Goal: Information Seeking & Learning: Learn about a topic

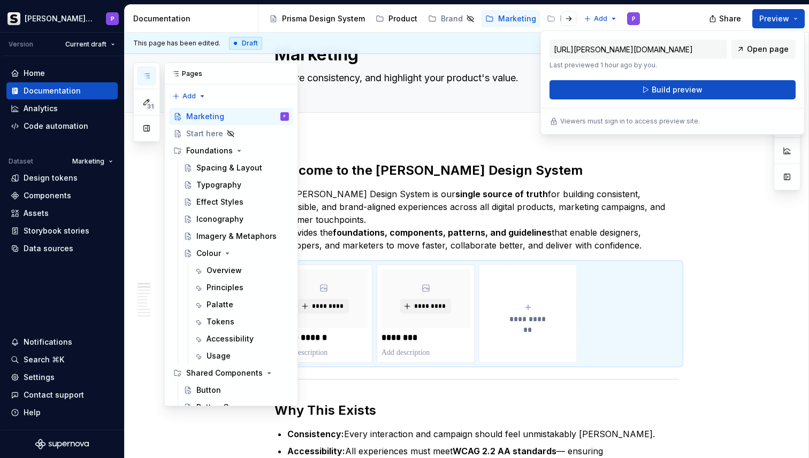
click at [147, 72] on icon "button" at bounding box center [146, 76] width 9 height 9
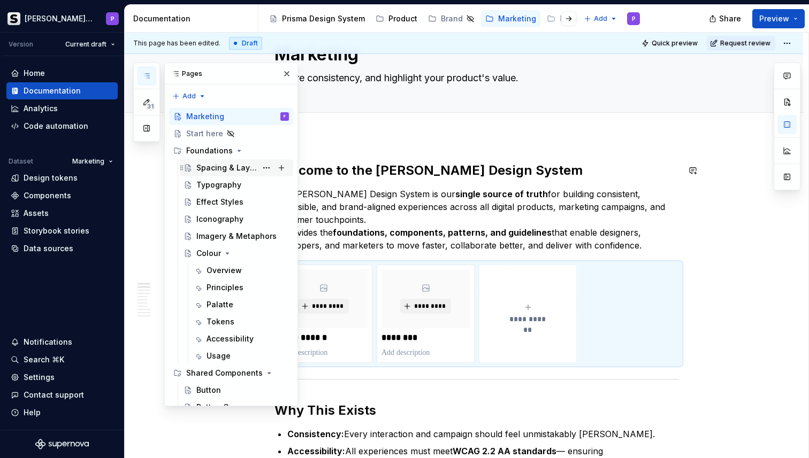
click at [216, 171] on div "Spacing & Layout" at bounding box center [226, 168] width 60 height 11
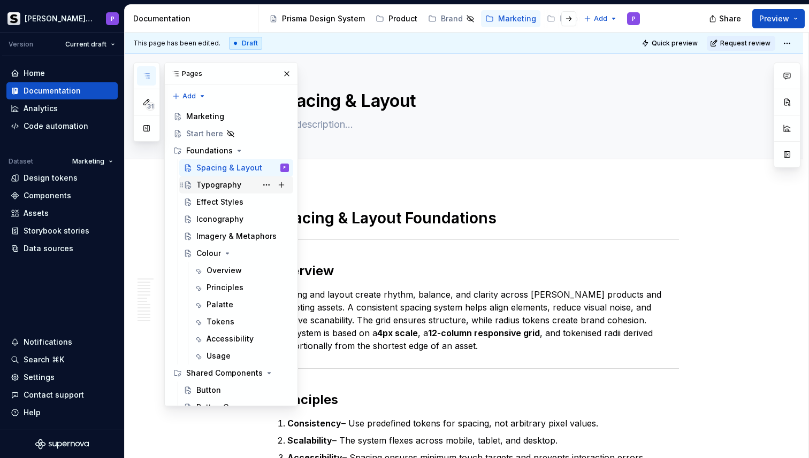
click at [208, 190] on div "Typography" at bounding box center [218, 185] width 45 height 11
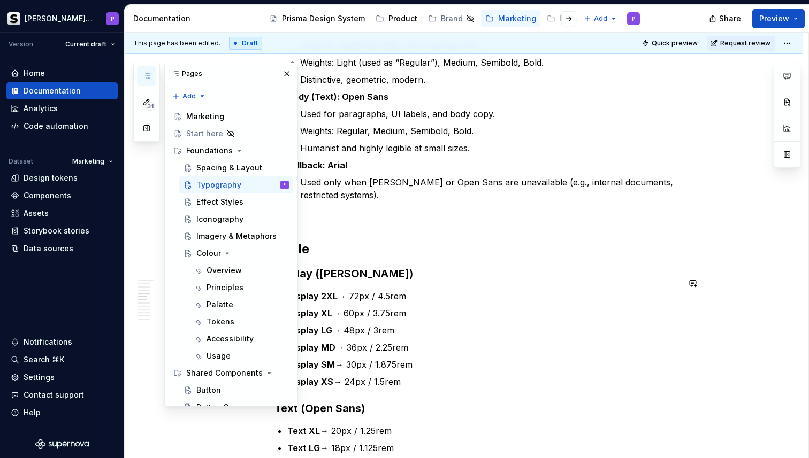
scroll to position [546, 0]
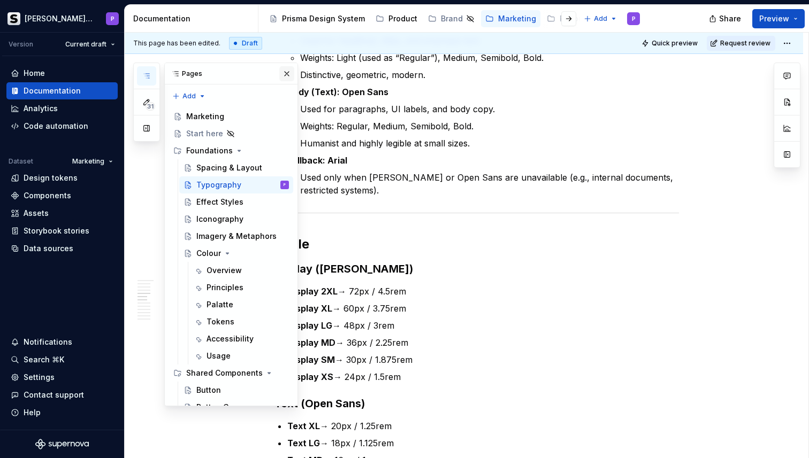
click at [283, 75] on button "button" at bounding box center [286, 73] width 15 height 15
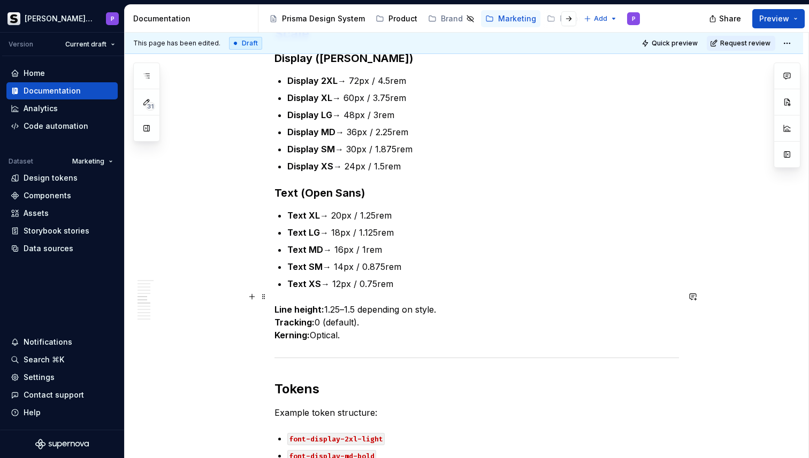
scroll to position [759, 0]
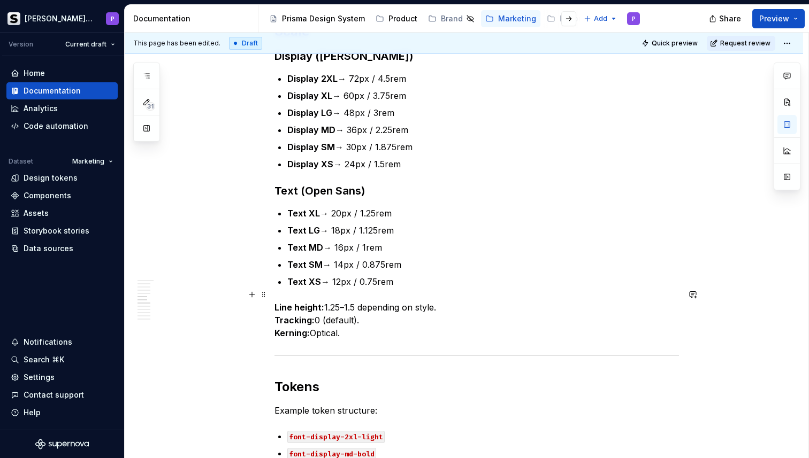
click at [365, 324] on p "Line height: 1.25–1.5 depending on style. Tracking: 0 (default). Kerning: Optic…" at bounding box center [476, 320] width 404 height 39
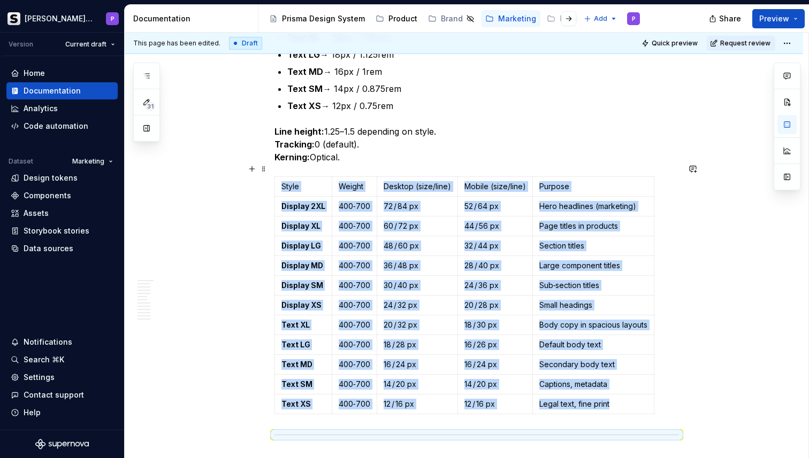
scroll to position [935, 0]
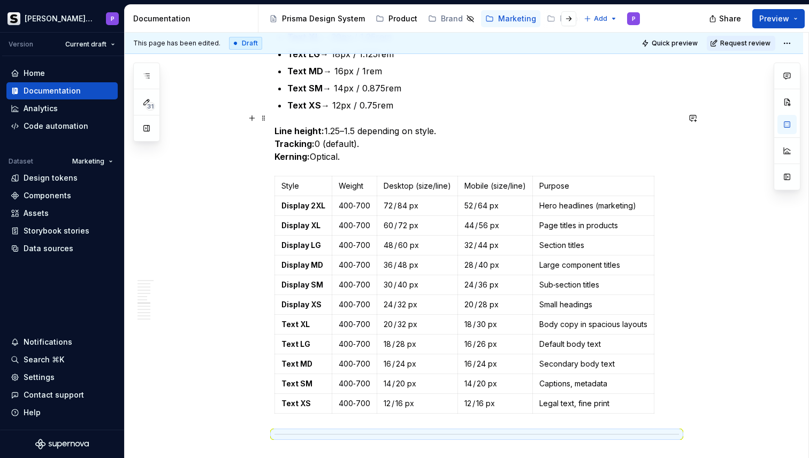
click at [511, 125] on p "Line height: 1.25–1.5 depending on style. Tracking: 0 (default). Kerning: Optic…" at bounding box center [476, 144] width 404 height 39
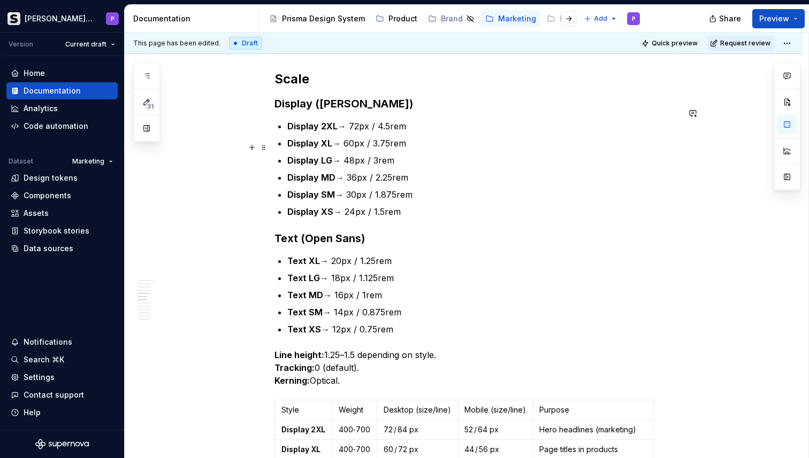
scroll to position [723, 0]
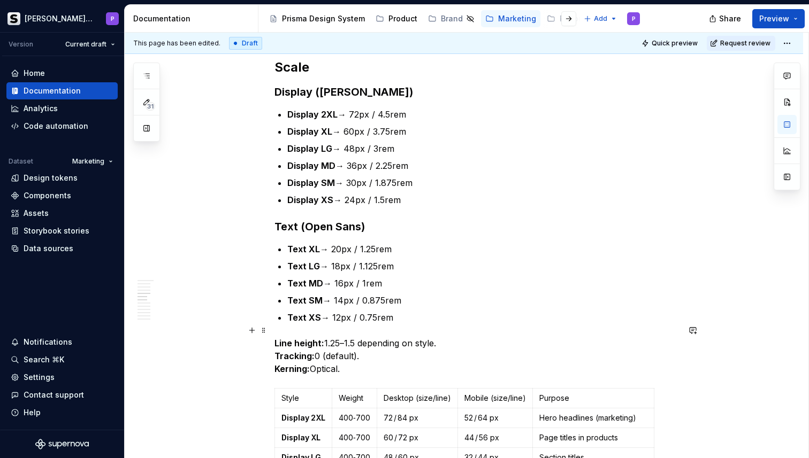
click at [365, 359] on p "Line height: 1.25–1.5 depending on style. Tracking: 0 (default). Kerning: Optic…" at bounding box center [476, 356] width 404 height 39
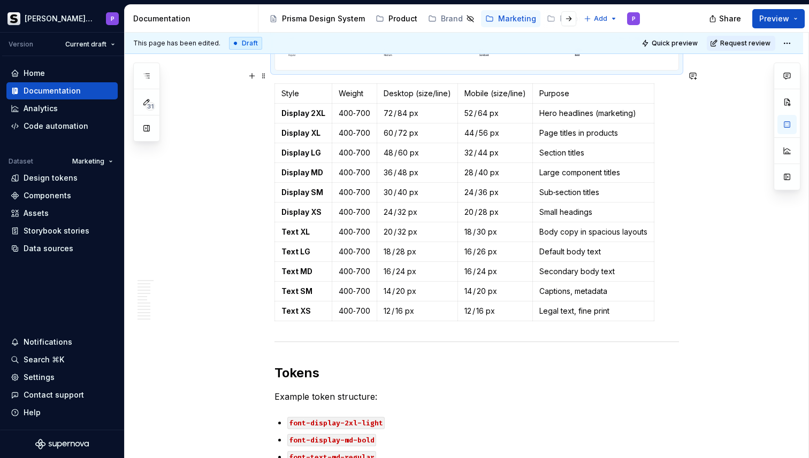
scroll to position [1310, 0]
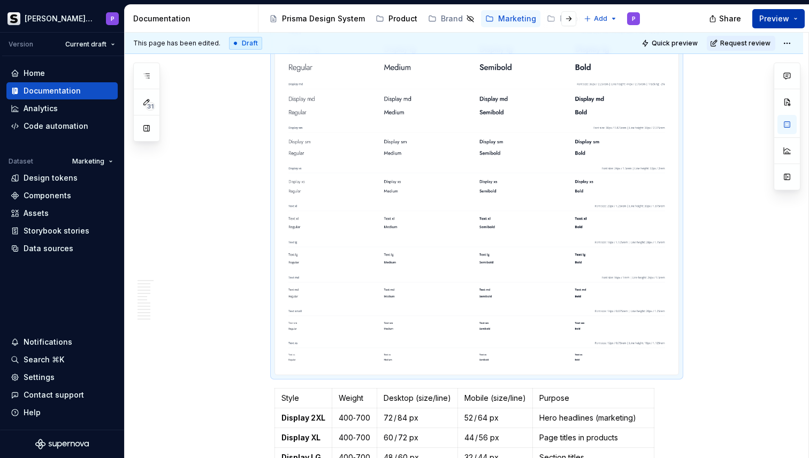
click at [775, 14] on span "Preview" at bounding box center [774, 18] width 30 height 11
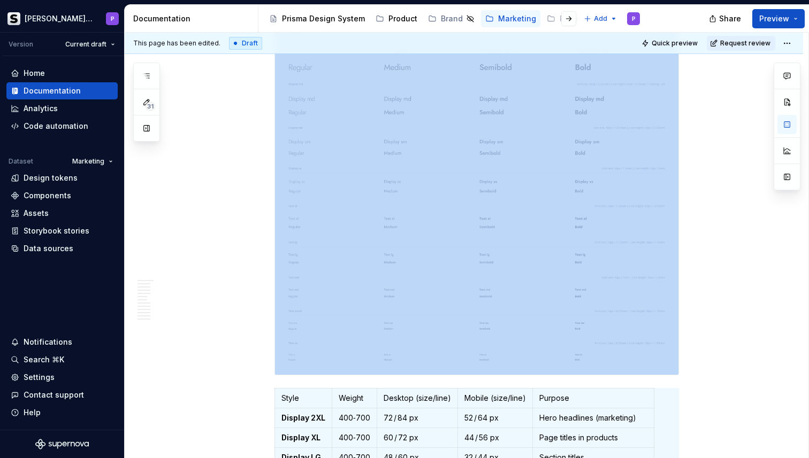
scroll to position [1469, 0]
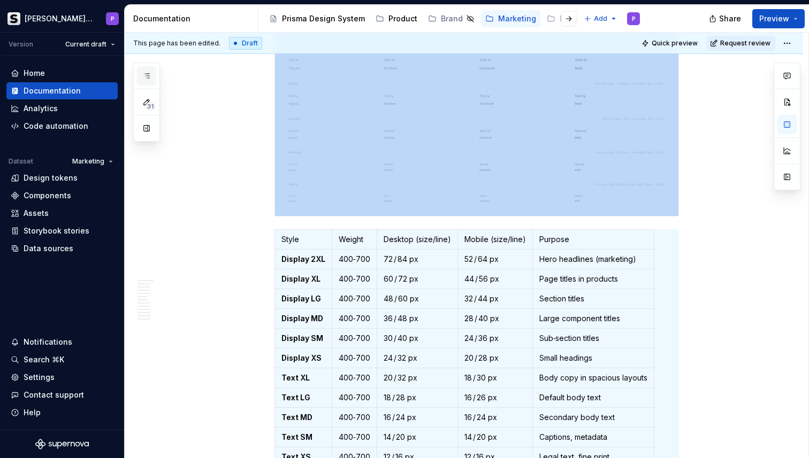
click at [143, 83] on button "button" at bounding box center [146, 75] width 19 height 19
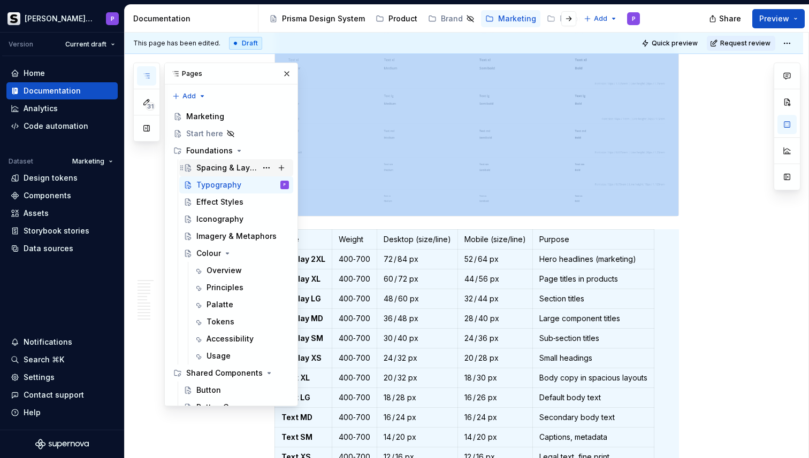
click at [224, 163] on div "Spacing & Layout" at bounding box center [226, 168] width 60 height 11
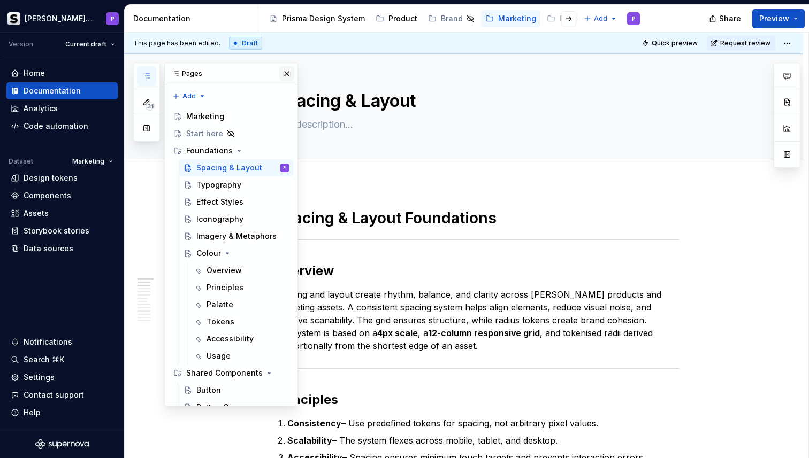
click at [287, 73] on button "button" at bounding box center [286, 73] width 15 height 15
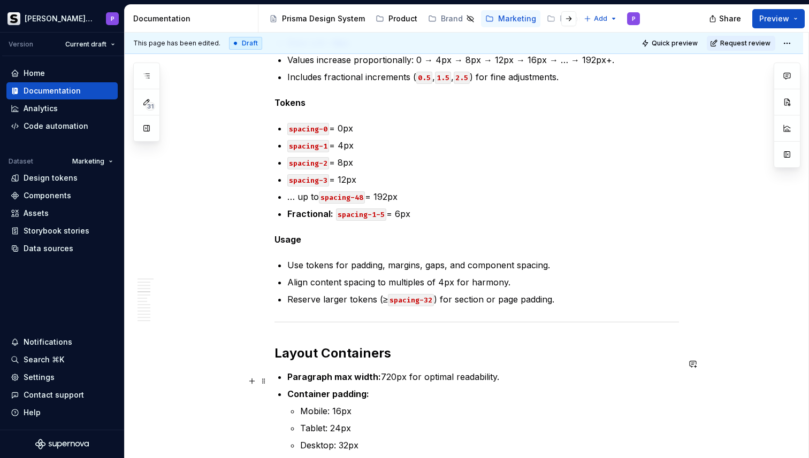
scroll to position [541, 0]
click at [581, 292] on p "Reserve larger tokens (≥ spacing-32 ) for section or page padding." at bounding box center [482, 298] width 391 height 13
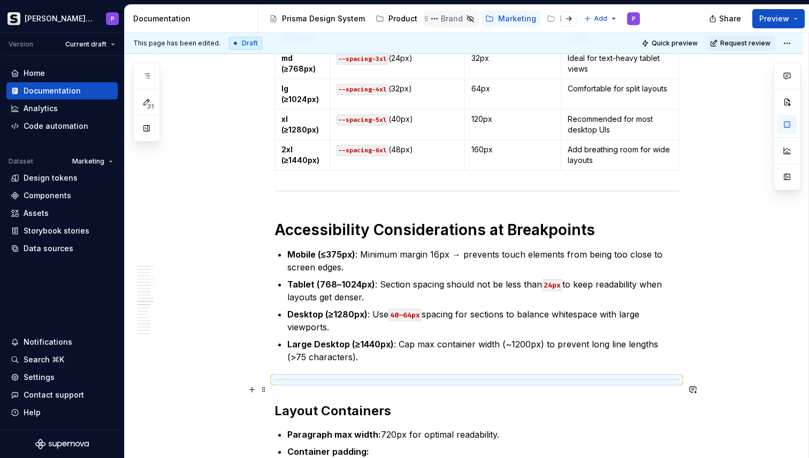
scroll to position [2751, 0]
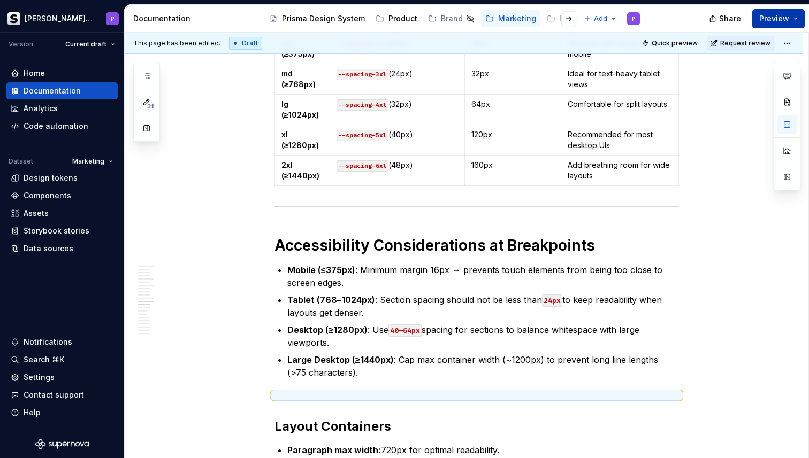
click at [757, 14] on button "Preview" at bounding box center [778, 18] width 52 height 19
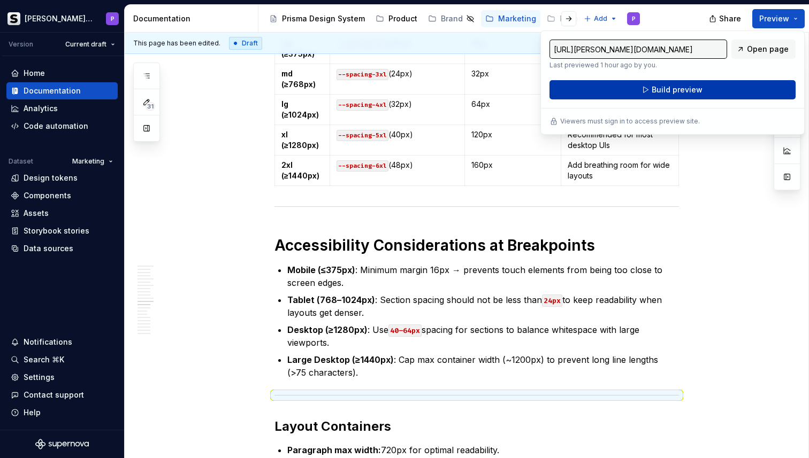
click at [735, 86] on button "Build preview" at bounding box center [672, 89] width 246 height 19
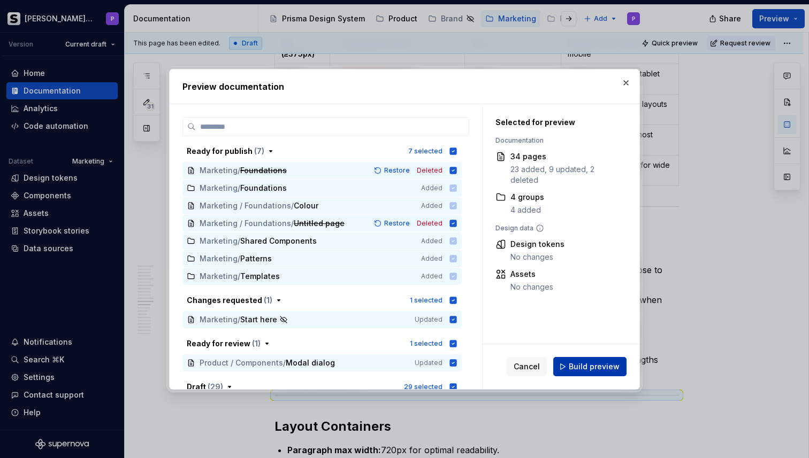
click at [594, 368] on span "Build preview" at bounding box center [594, 367] width 51 height 11
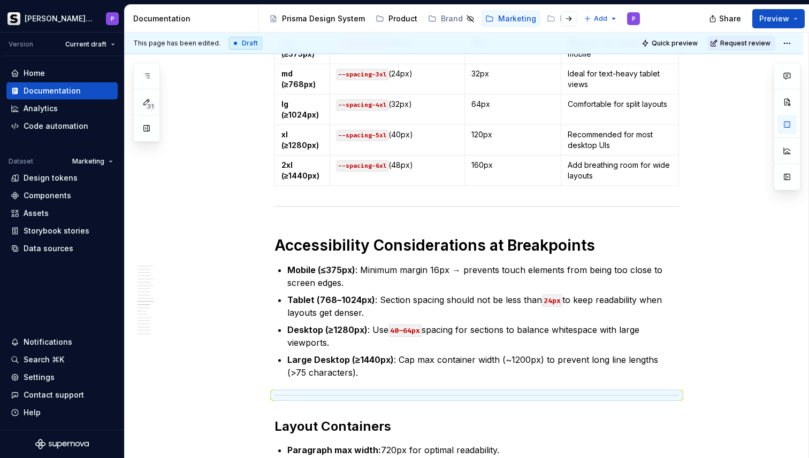
type textarea "*"
